Goal: Information Seeking & Learning: Learn about a topic

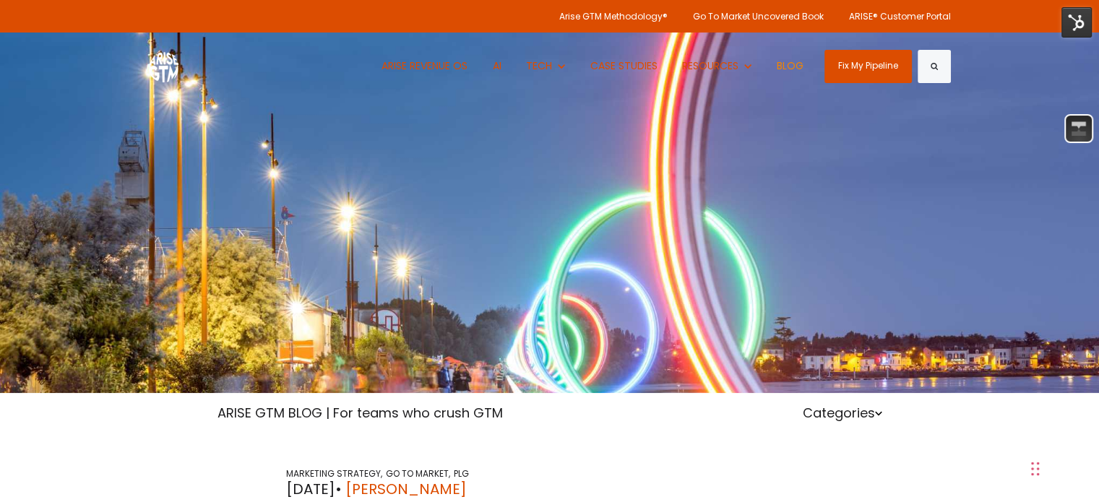
click at [788, 42] on link "BLOG" at bounding box center [790, 66] width 48 height 67
click at [788, 57] on link "BLOG" at bounding box center [790, 66] width 48 height 67
click at [785, 66] on link "BLOG" at bounding box center [790, 66] width 48 height 67
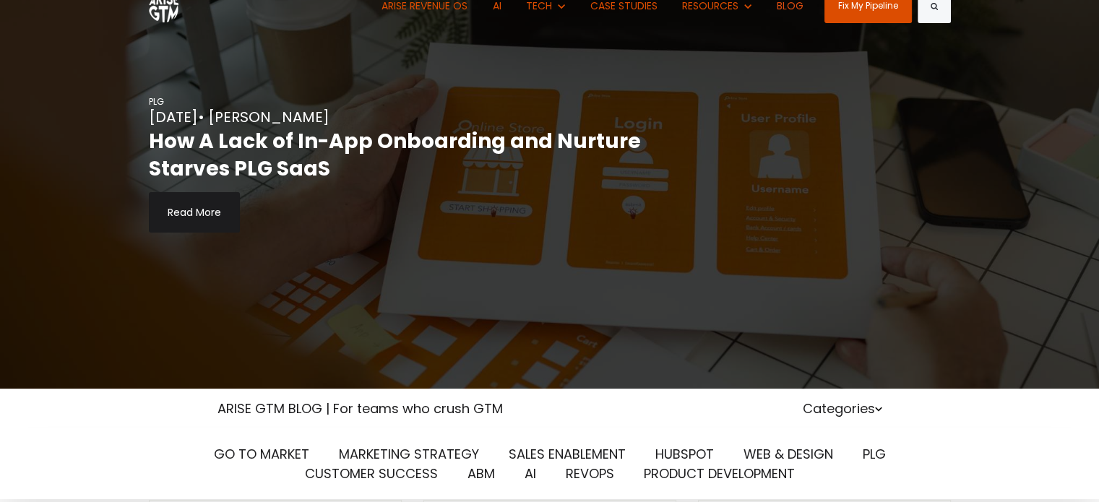
scroll to position [113, 0]
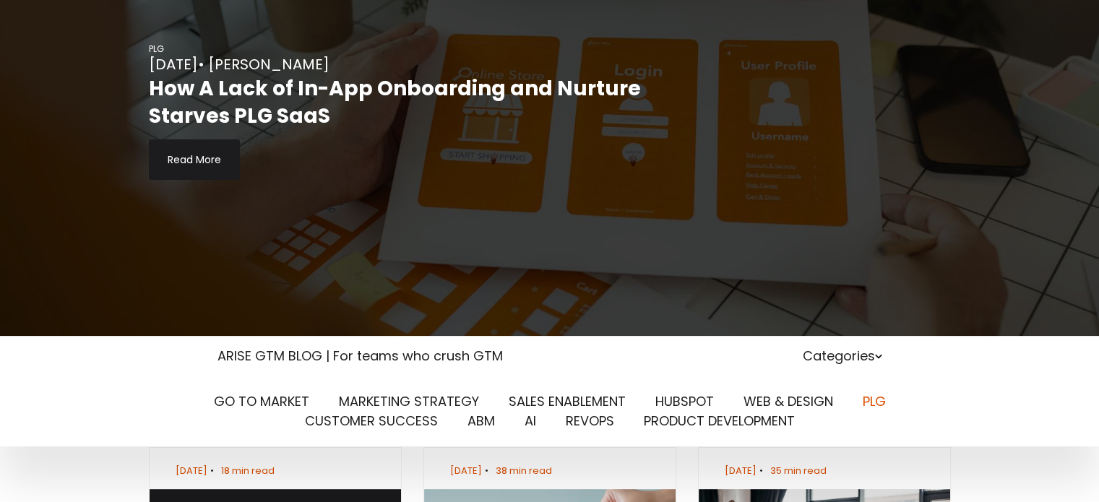
click at [873, 398] on link "PLG" at bounding box center [874, 401] width 23 height 18
